Goal: Find specific page/section: Find specific page/section

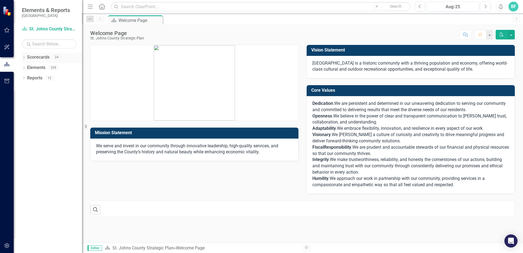
click at [29, 54] on link "Scorecards" at bounding box center [38, 57] width 22 height 6
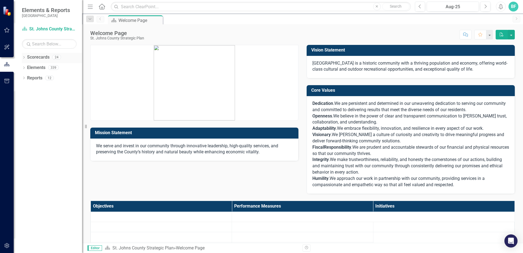
click at [25, 58] on icon "Dropdown" at bounding box center [24, 57] width 4 height 3
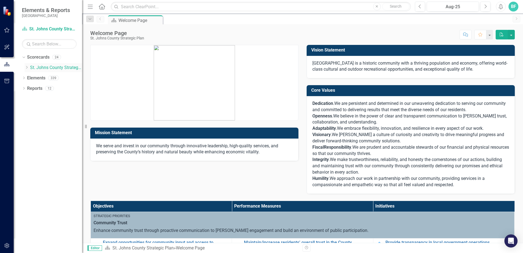
click at [26, 67] on icon "Dropdown" at bounding box center [27, 67] width 4 height 3
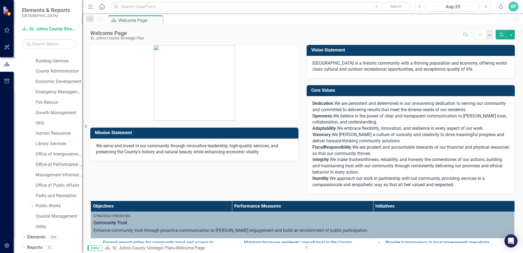
scroll to position [28, 0]
click at [40, 224] on link "Utility" at bounding box center [59, 226] width 47 height 6
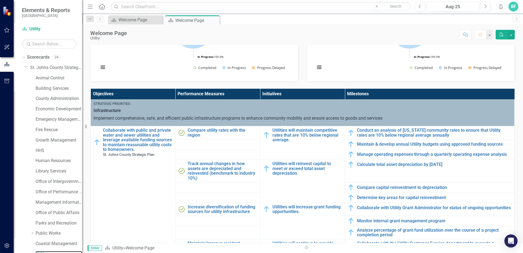
scroll to position [137, 0]
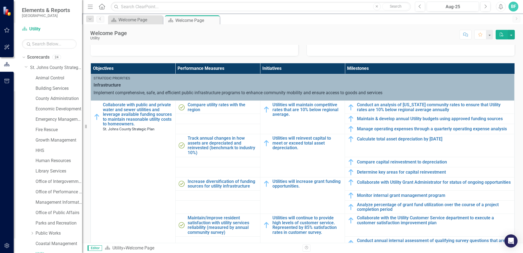
click at [514, 92] on div "Objectives Performance Measures Initiatives Milestones Strategic Priorities Inf…" at bounding box center [302, 161] width 433 height 211
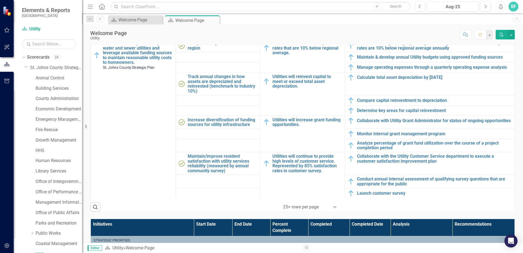
scroll to position [7, 0]
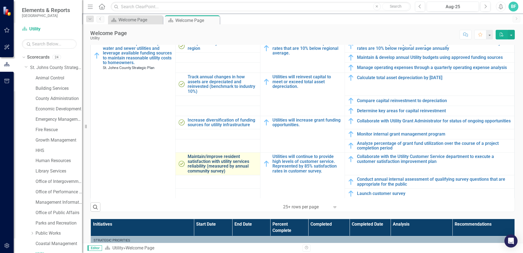
click at [223, 169] on link "Maintain/improve resident satisfaction with utility services reliability (measu…" at bounding box center [223, 163] width 70 height 19
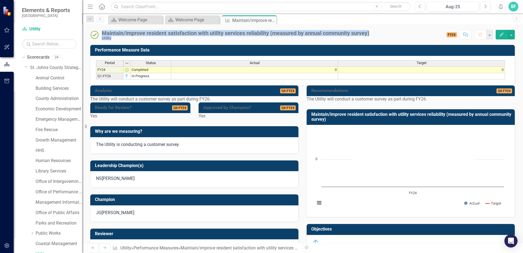
drag, startPoint x: 103, startPoint y: 33, endPoint x: 373, endPoint y: 36, distance: 270.8
click at [373, 36] on div "Maintain/improve resident satisfaction with utility services reliability (measu…" at bounding box center [302, 32] width 441 height 16
drag, startPoint x: 373, startPoint y: 36, endPoint x: 364, endPoint y: 32, distance: 9.9
drag, startPoint x: 364, startPoint y: 32, endPoint x: 315, endPoint y: 35, distance: 49.1
click at [313, 35] on div "Maintain/improve resident satisfaction with utility services reliability (measu…" at bounding box center [236, 33] width 268 height 6
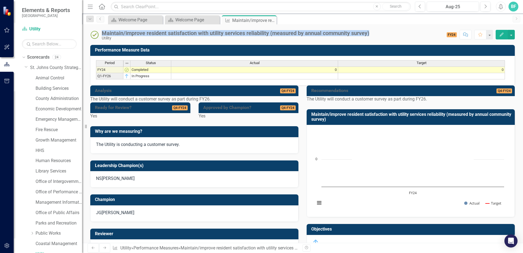
drag, startPoint x: 373, startPoint y: 33, endPoint x: 101, endPoint y: 31, distance: 271.8
click at [101, 31] on div "Maintain/improve resident satisfaction with utility services reliability (measu…" at bounding box center [231, 35] width 282 height 10
copy div "Maintain/improve resident satisfaction with utility services reliability (measu…"
